Goal: Task Accomplishment & Management: Use online tool/utility

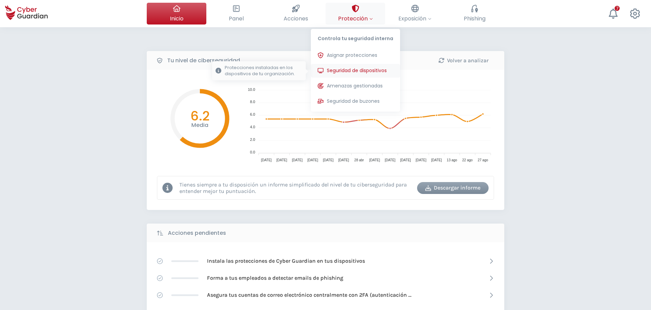
click at [349, 71] on span "Seguridad de dispositivos" at bounding box center [357, 70] width 60 height 7
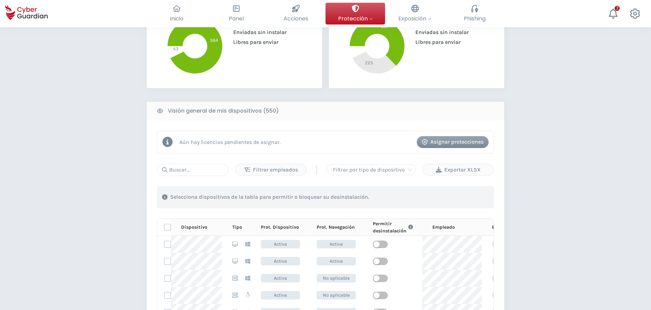
scroll to position [238, 0]
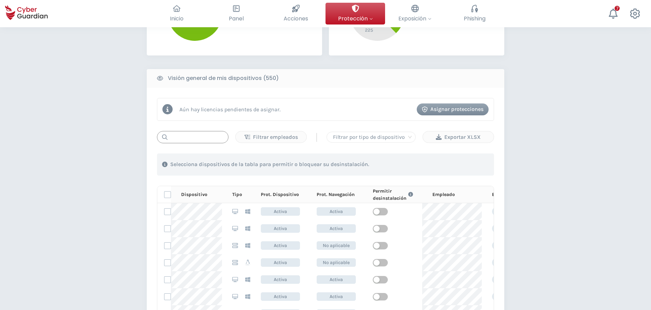
click at [185, 141] on input "text" at bounding box center [193, 137] width 72 height 12
type input "117"
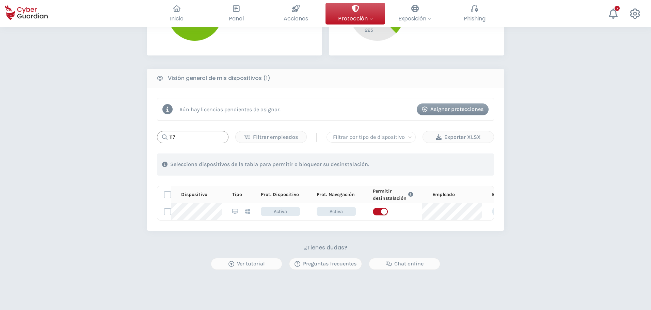
drag, startPoint x: 185, startPoint y: 138, endPoint x: 154, endPoint y: 138, distance: 31.3
click at [164, 138] on div "117" at bounding box center [193, 137] width 72 height 12
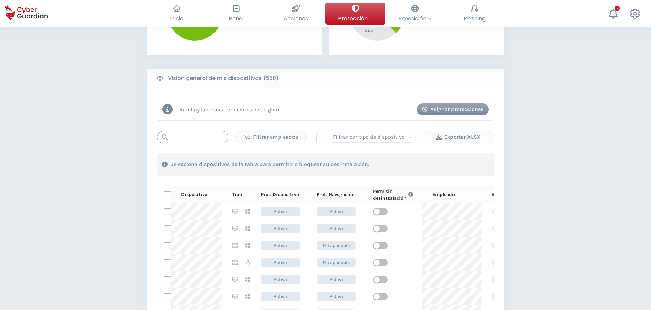
scroll to position [34, 0]
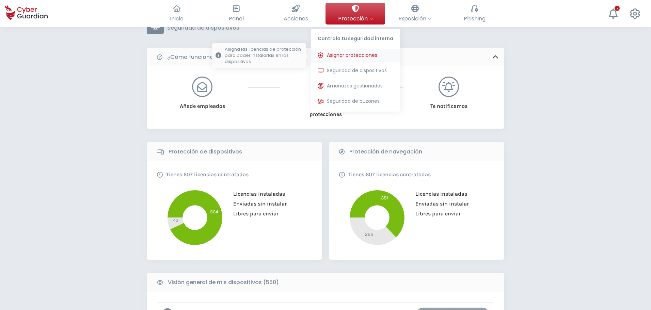
click at [348, 50] on button "Asignar protecciones Asigna las licencias de protección para poder instalarlas …" at bounding box center [355, 56] width 89 height 14
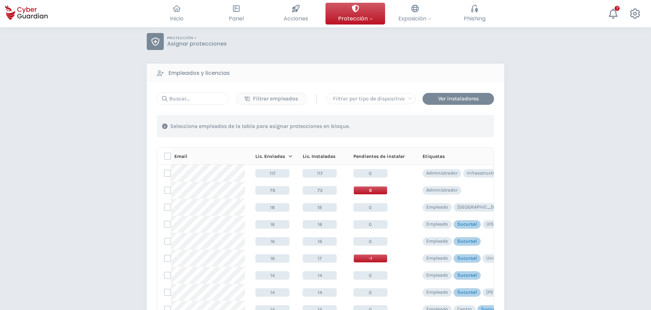
scroll to position [34, 0]
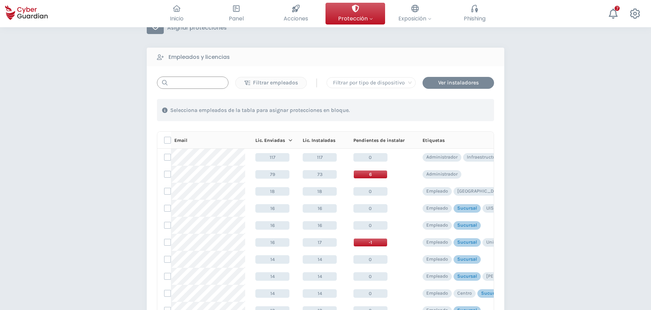
click at [194, 82] on input "text" at bounding box center [193, 83] width 72 height 12
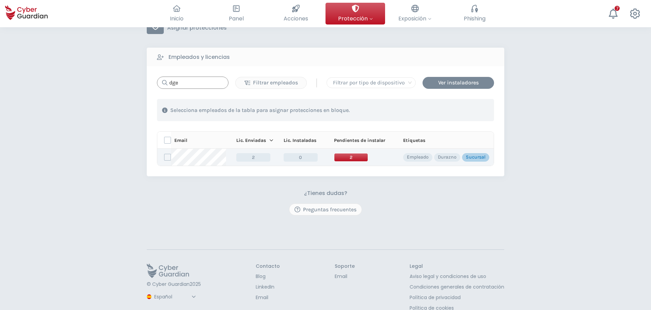
type input "dge"
click at [347, 156] on span "2" at bounding box center [351, 157] width 34 height 9
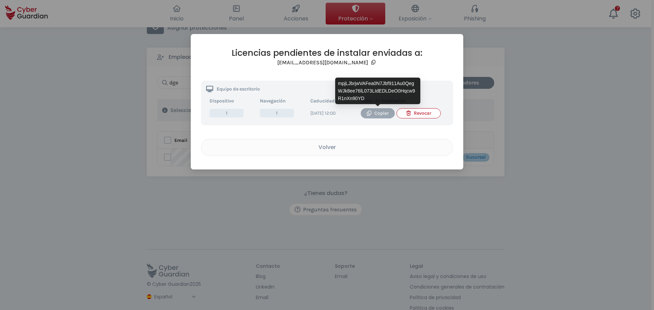
drag, startPoint x: 382, startPoint y: 114, endPoint x: 387, endPoint y: 114, distance: 5.5
click at [382, 114] on div "Copiar" at bounding box center [378, 113] width 24 height 7
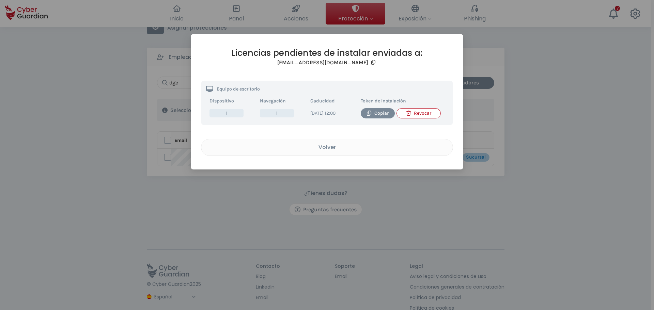
drag, startPoint x: 303, startPoint y: 149, endPoint x: 365, endPoint y: 150, distance: 62.0
click at [304, 149] on div "Volver" at bounding box center [326, 147] width 241 height 9
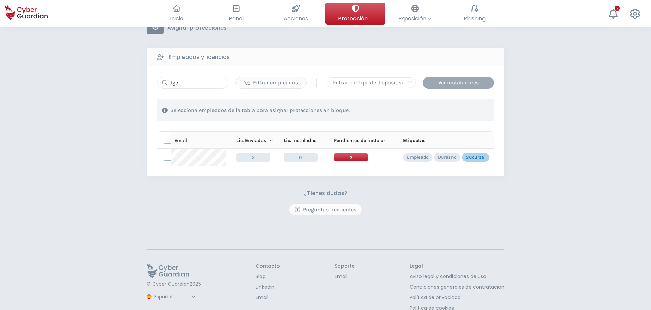
click at [450, 83] on div "Ver instaladores" at bounding box center [458, 83] width 61 height 8
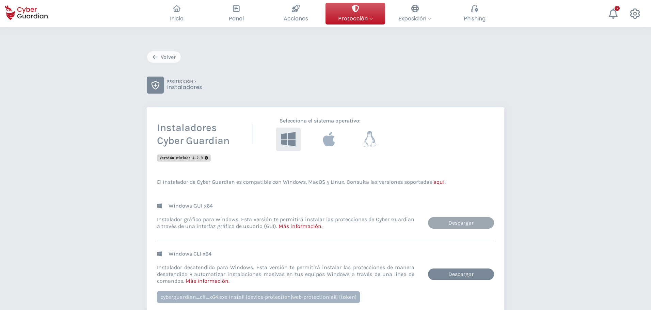
click at [449, 220] on link "Descargar" at bounding box center [461, 223] width 66 height 12
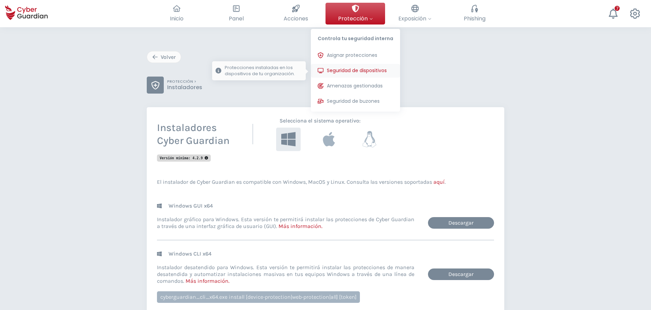
click at [355, 70] on span "Seguridad de dispositivos" at bounding box center [357, 70] width 60 height 7
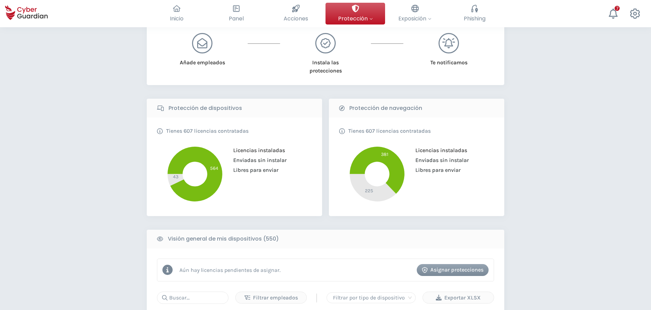
scroll to position [170, 0]
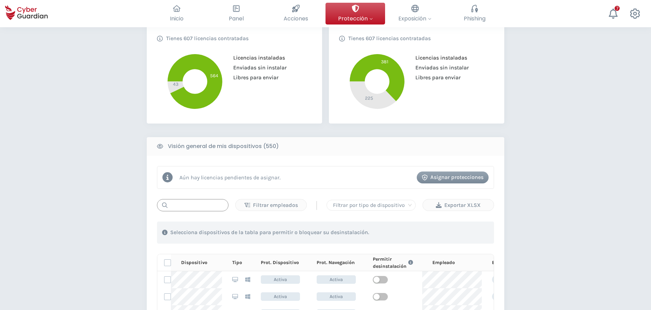
click at [194, 204] on input "text" at bounding box center [193, 205] width 72 height 12
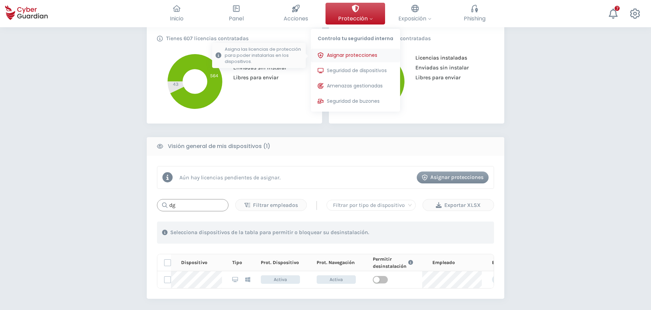
type input "dg"
click at [349, 52] on span "Asignar protecciones" at bounding box center [352, 55] width 50 height 7
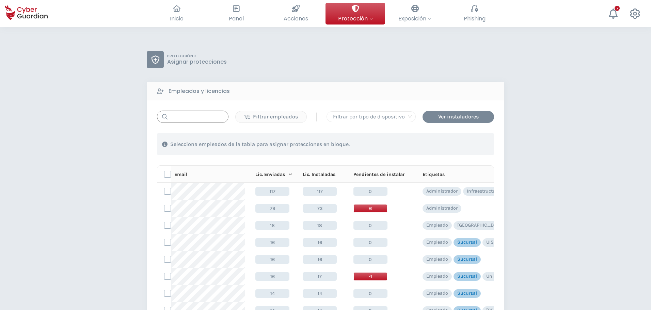
click at [193, 113] on input "text" at bounding box center [193, 117] width 72 height 12
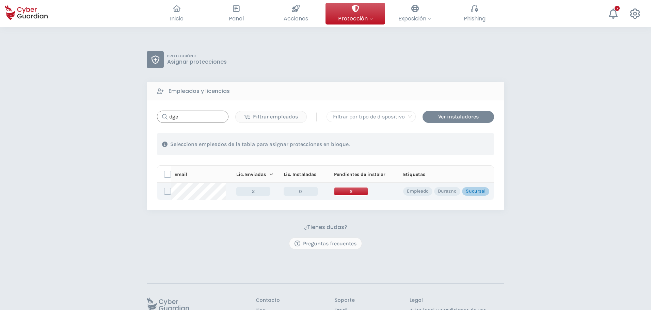
type input "dge"
click at [351, 192] on span "2" at bounding box center [351, 191] width 34 height 9
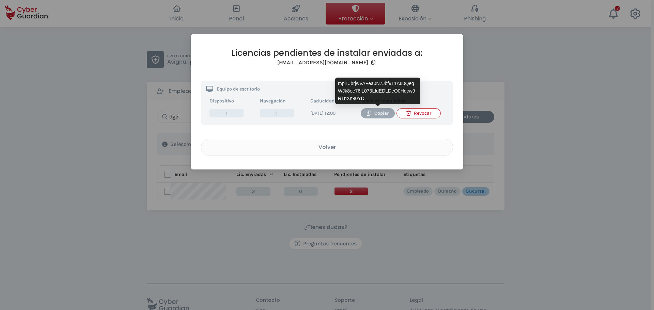
click at [377, 114] on div "Copiar" at bounding box center [378, 113] width 24 height 7
click at [384, 110] on div "Copiar" at bounding box center [378, 113] width 24 height 7
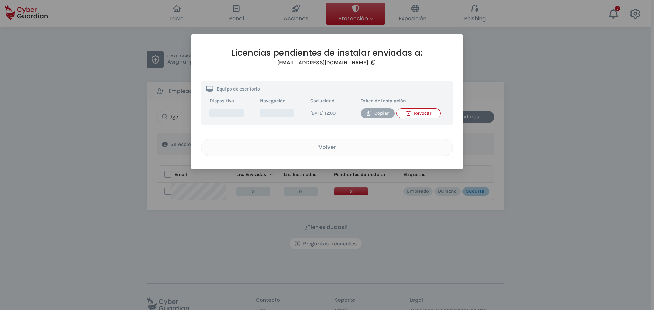
click at [377, 110] on div "Copiar" at bounding box center [378, 113] width 24 height 7
drag, startPoint x: 36, startPoint y: 221, endPoint x: 67, endPoint y: 218, distance: 30.5
click at [38, 221] on div "Licencias pendientes de instalar enviadas a: [EMAIL_ADDRESS][DOMAIN_NAME] Equip…" at bounding box center [327, 155] width 654 height 310
